Goal: Task Accomplishment & Management: Manage account settings

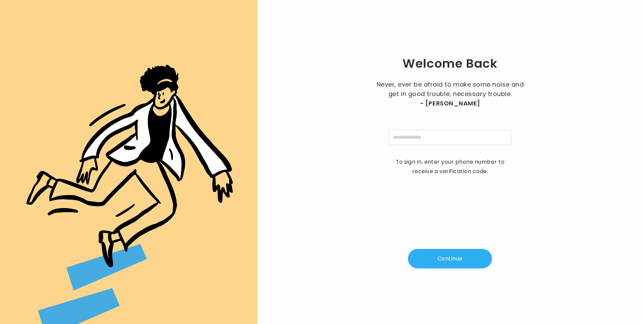
click at [399, 137] on input "tel" at bounding box center [451, 137] width 124 height 15
type input "**********"
click at [463, 261] on button "Continue" at bounding box center [450, 259] width 84 height 20
type input "*"
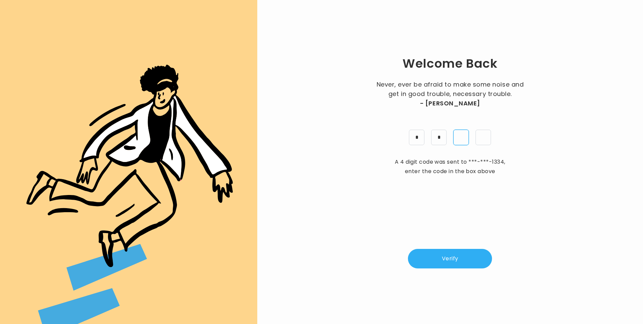
type input "*"
click at [437, 257] on button "Verify" at bounding box center [450, 259] width 84 height 20
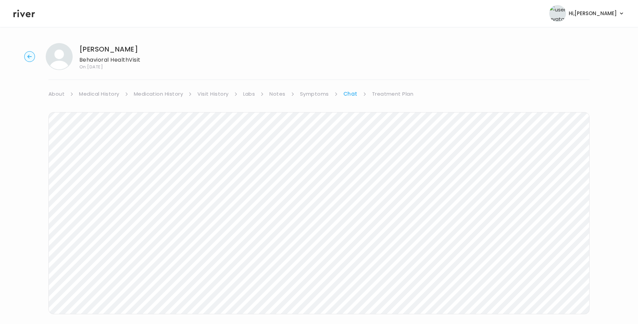
click at [29, 13] on icon at bounding box center [24, 14] width 22 height 8
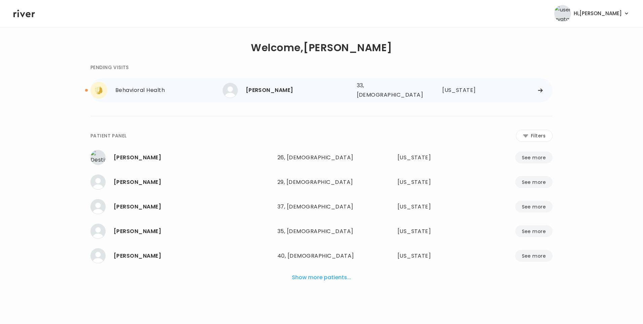
click at [280, 91] on div "[PERSON_NAME]" at bounding box center [299, 89] width 106 height 9
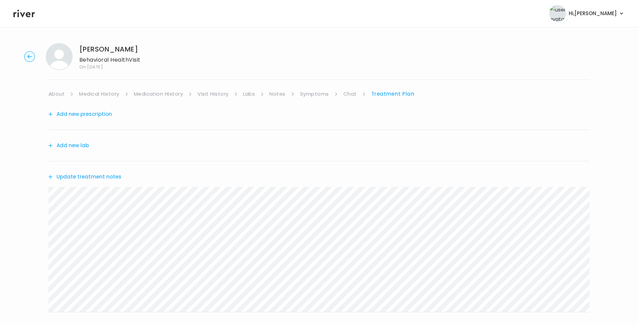
click at [351, 95] on link "Chat" at bounding box center [350, 93] width 13 height 9
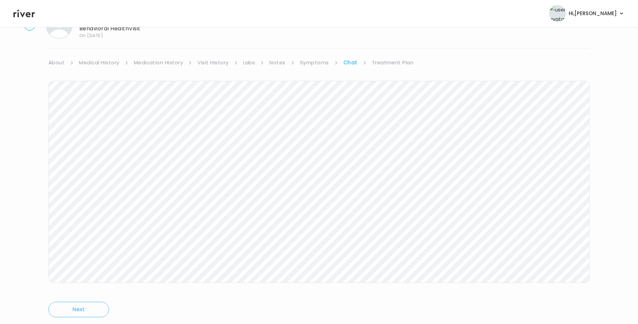
scroll to position [50, 0]
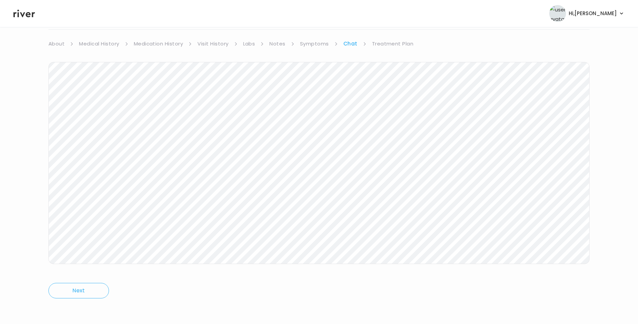
click at [23, 17] on icon at bounding box center [24, 13] width 22 height 10
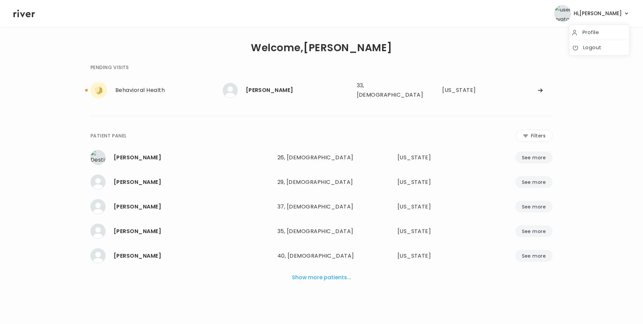
click at [618, 11] on span "Hi, [PERSON_NAME]" at bounding box center [598, 13] width 48 height 9
click at [595, 48] on link "Logout" at bounding box center [599, 47] width 55 height 9
